Goal: Download file/media

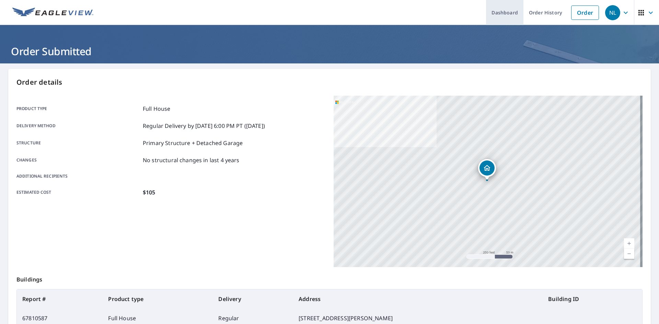
click at [497, 15] on link "Dashboard" at bounding box center [504, 12] width 37 height 25
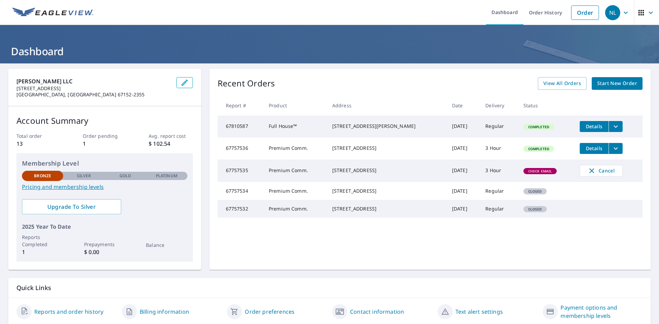
click at [611, 127] on button "filesDropdownBtn-67810587" at bounding box center [615, 126] width 14 height 11
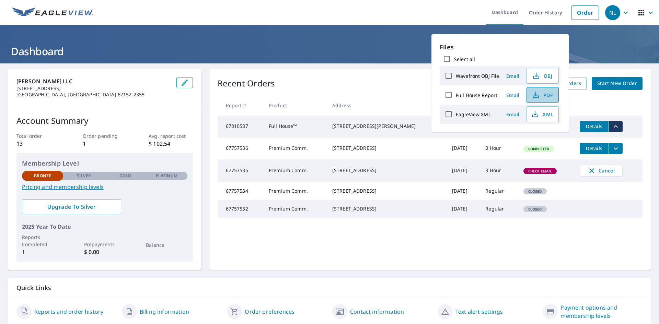
click at [540, 95] on span "PDF" at bounding box center [542, 95] width 22 height 8
click at [543, 97] on span "PDF" at bounding box center [542, 95] width 22 height 8
click at [549, 94] on span "PDF" at bounding box center [542, 95] width 22 height 8
click at [591, 126] on span "Details" at bounding box center [593, 126] width 21 height 7
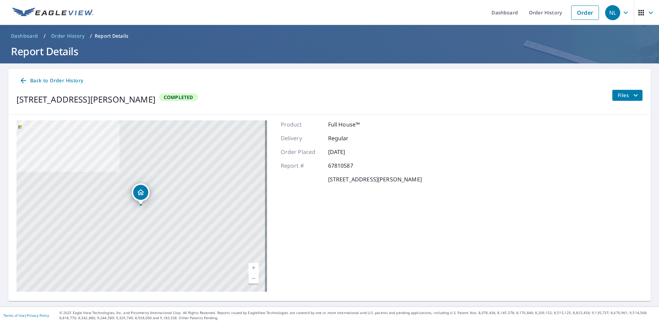
click at [617, 97] on span "Files" at bounding box center [628, 95] width 22 height 8
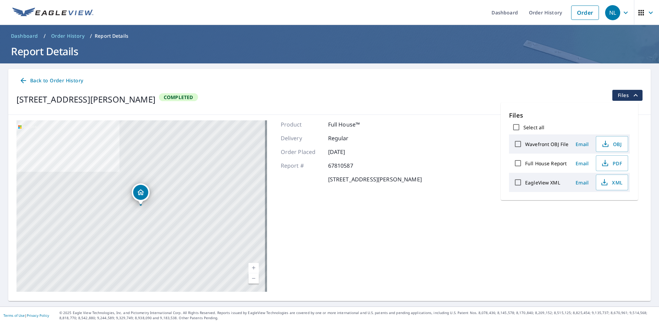
click at [617, 97] on span "Files" at bounding box center [628, 95] width 22 height 8
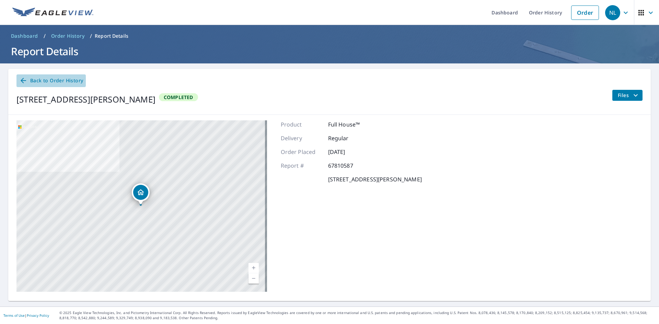
click at [38, 78] on span "Back to Order History" at bounding box center [51, 80] width 64 height 9
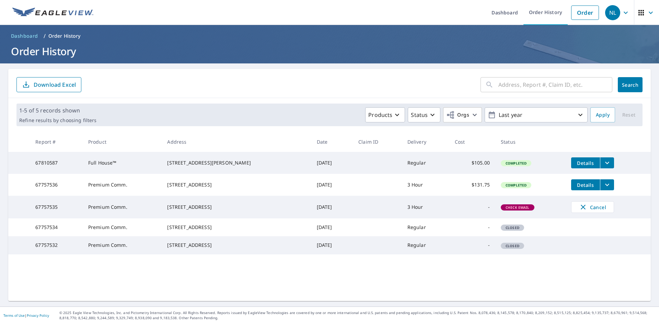
click at [603, 160] on icon "filesDropdownBtn-67810587" at bounding box center [607, 163] width 8 height 8
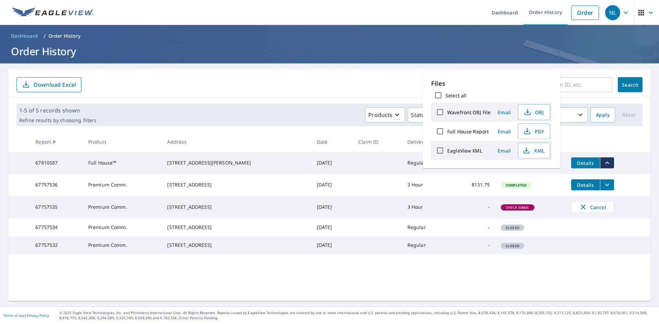
click at [307, 95] on div "​ Search Download Excel" at bounding box center [329, 83] width 642 height 29
